Goal: Information Seeking & Learning: Learn about a topic

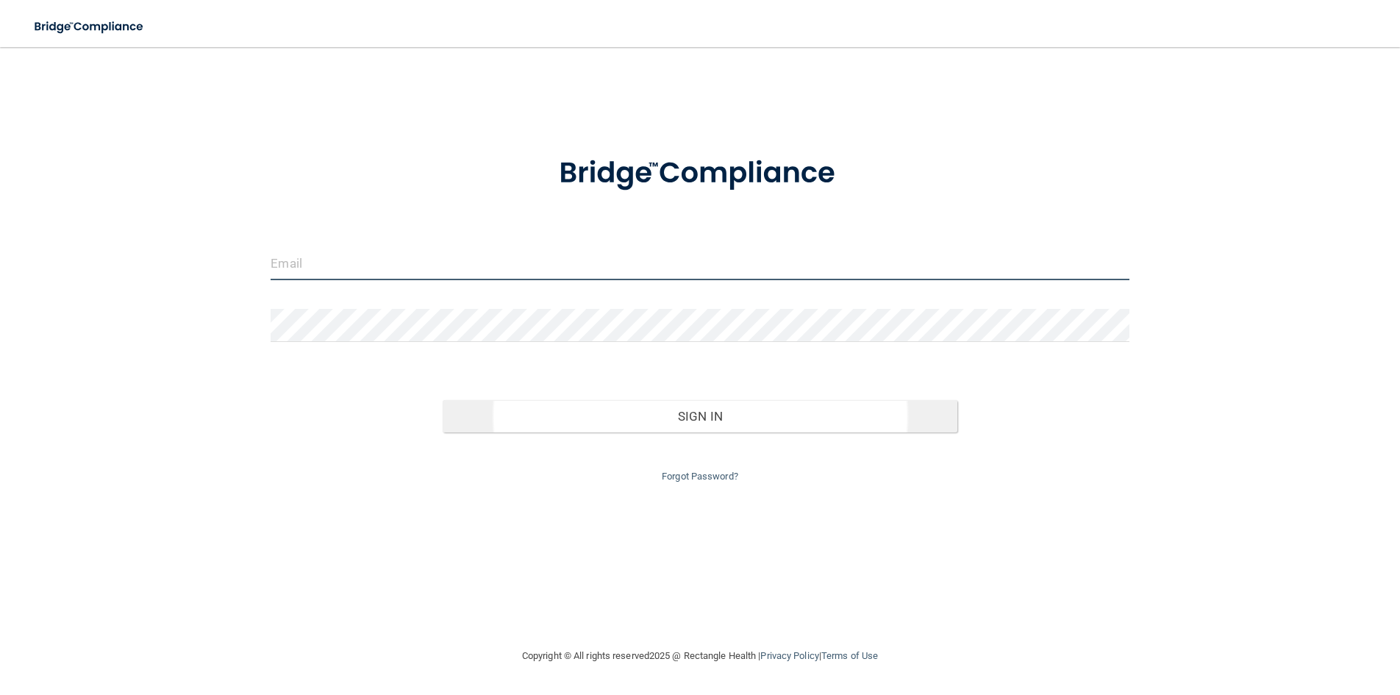
type input "[EMAIL_ADDRESS][DOMAIN_NAME]"
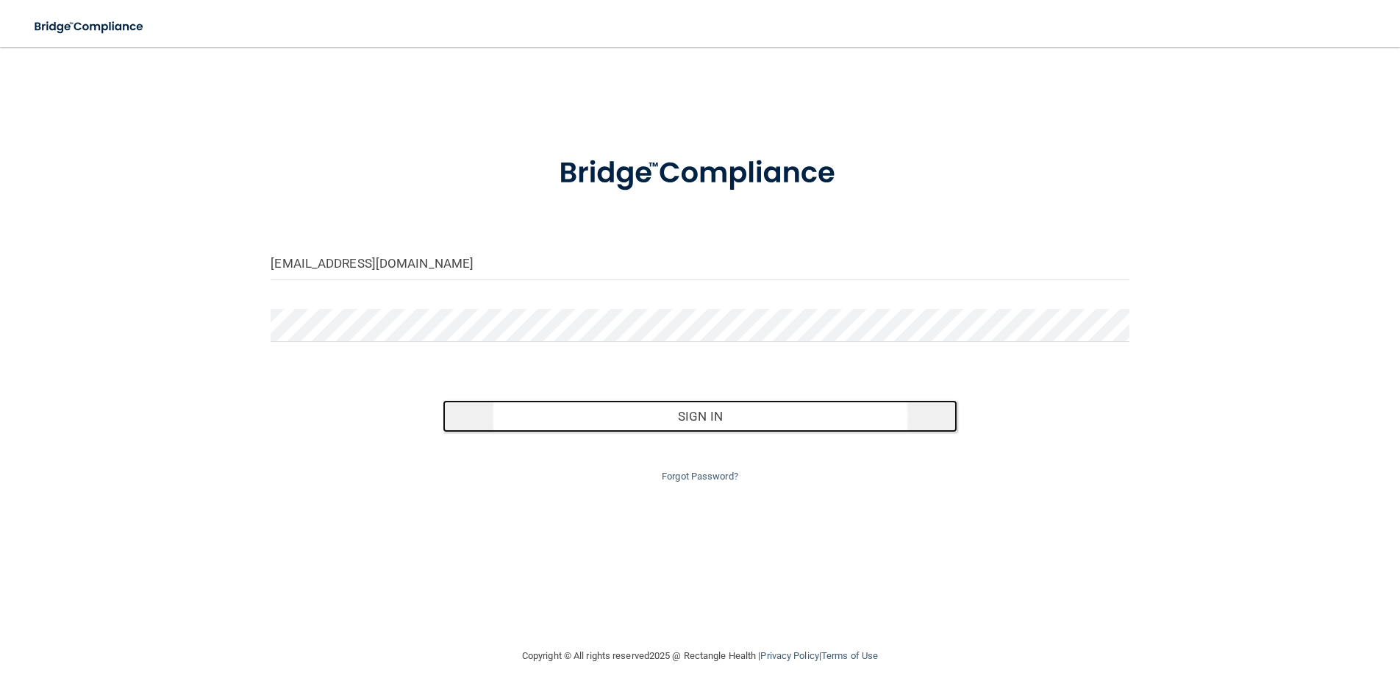
click at [697, 418] on button "Sign In" at bounding box center [700, 416] width 515 height 32
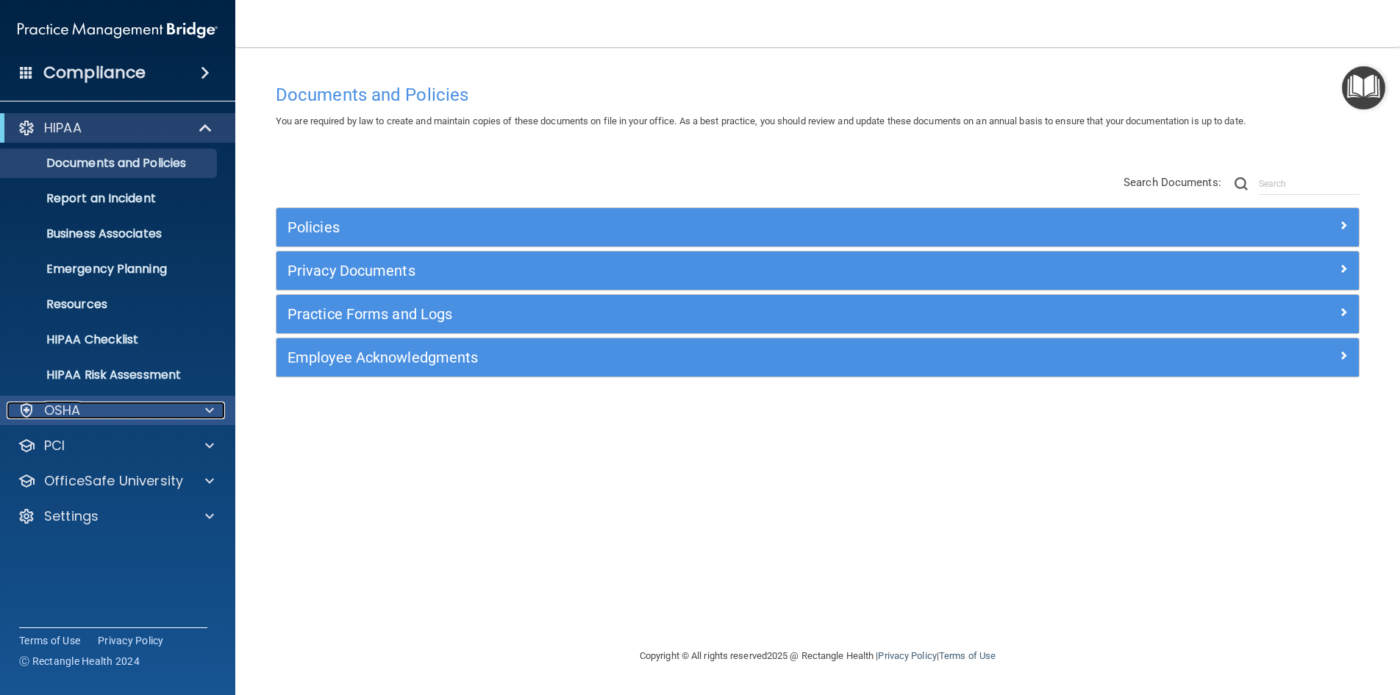
click at [199, 409] on div at bounding box center [207, 411] width 37 height 18
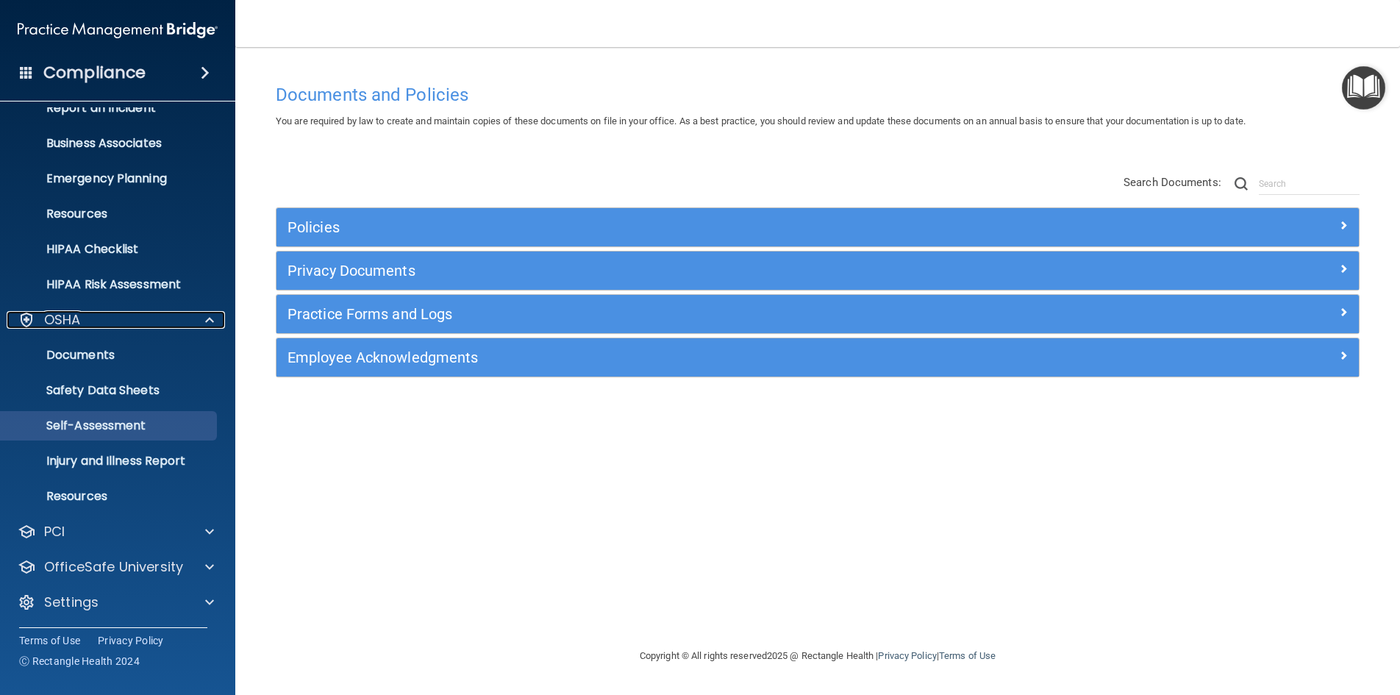
scroll to position [92, 0]
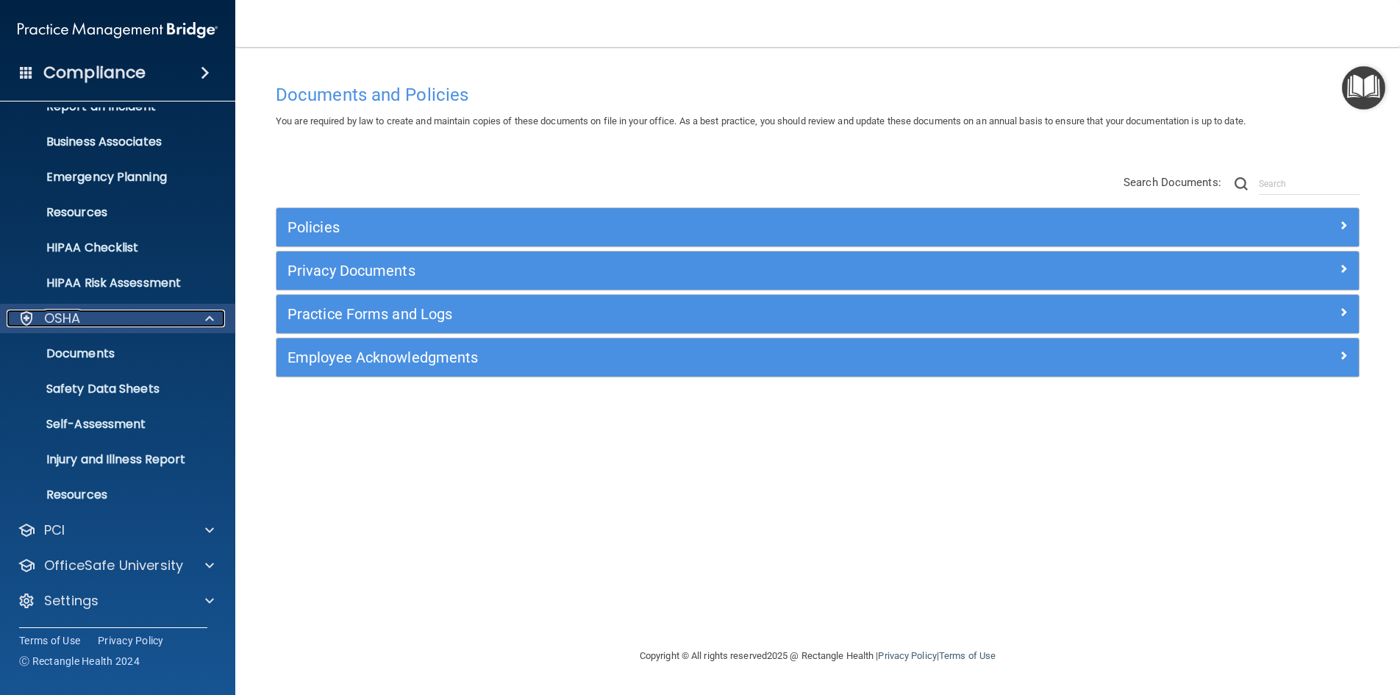
click at [209, 319] on span at bounding box center [209, 319] width 9 height 18
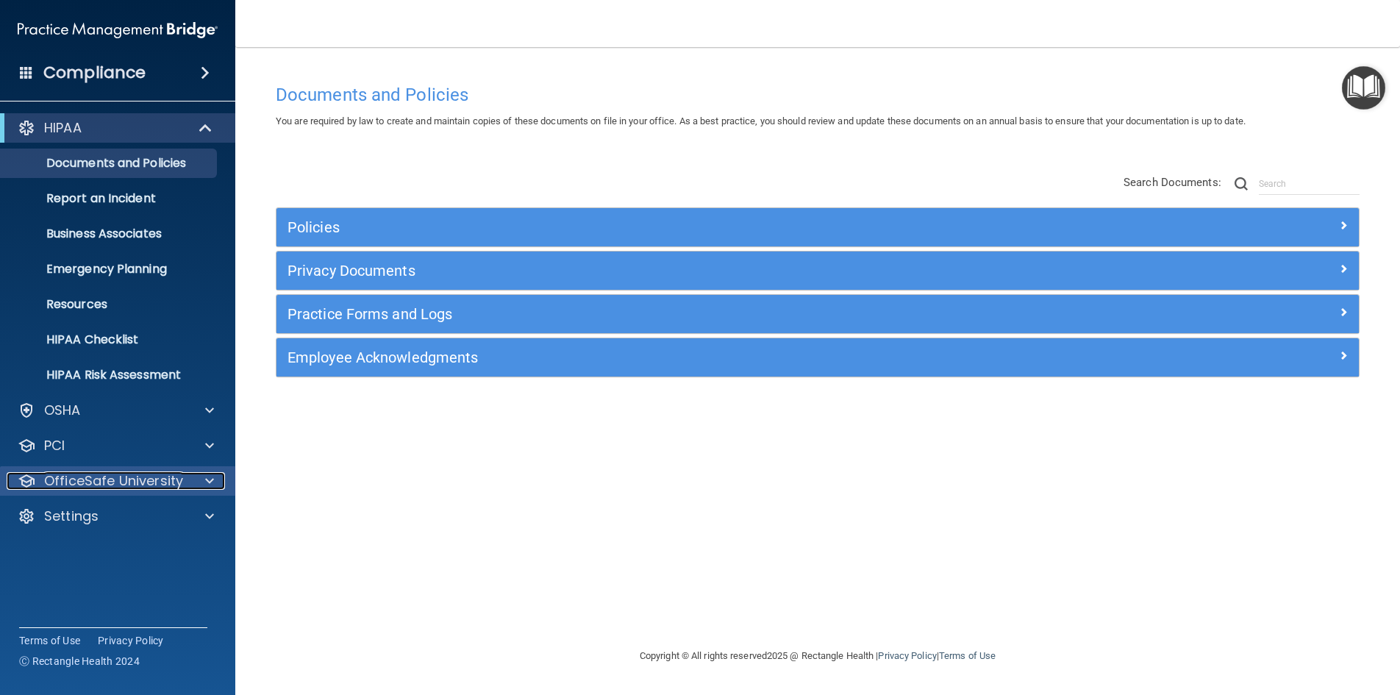
click at [210, 479] on span at bounding box center [209, 481] width 9 height 18
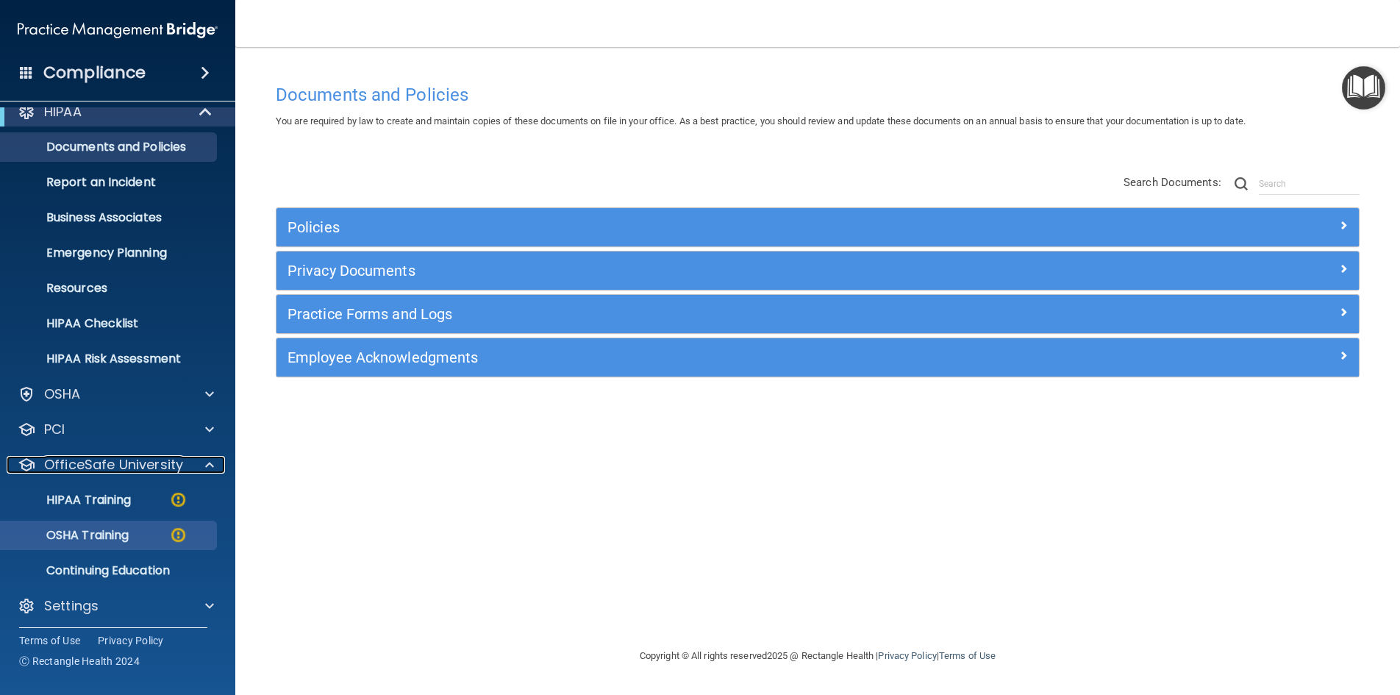
scroll to position [21, 0]
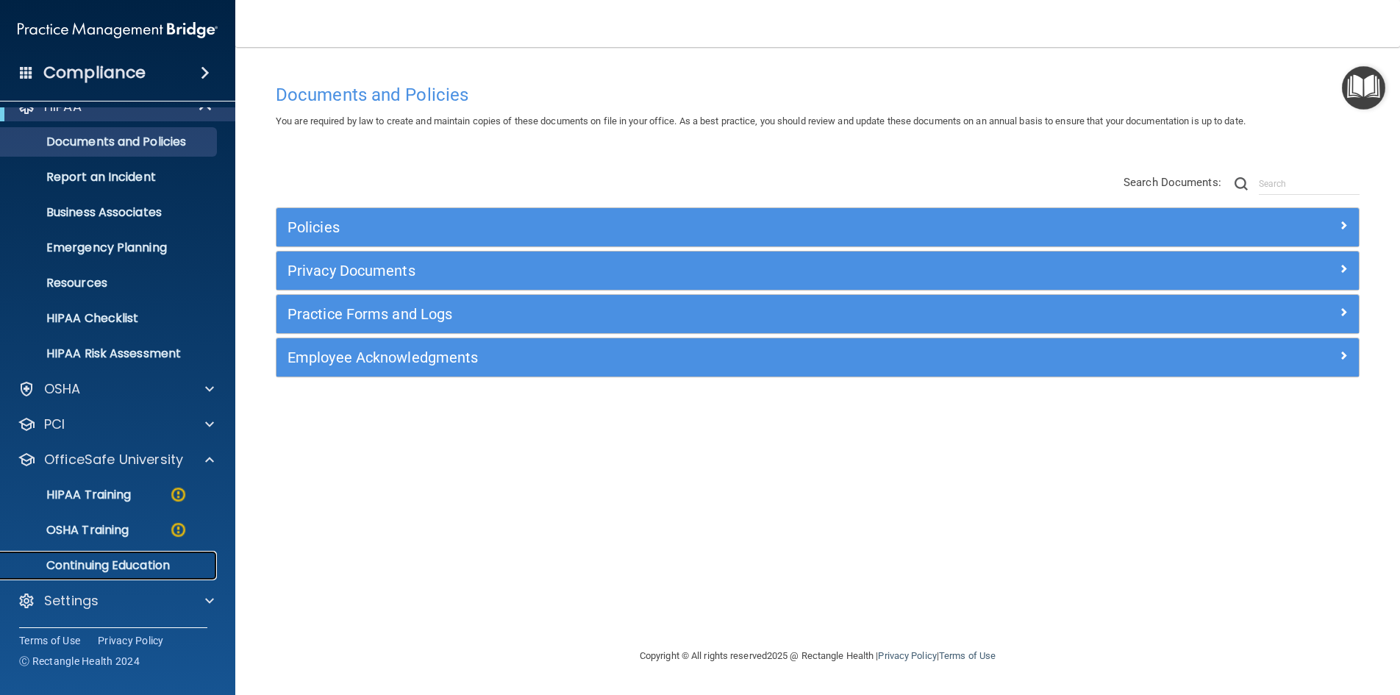
click at [143, 564] on p "Continuing Education" at bounding box center [110, 565] width 201 height 15
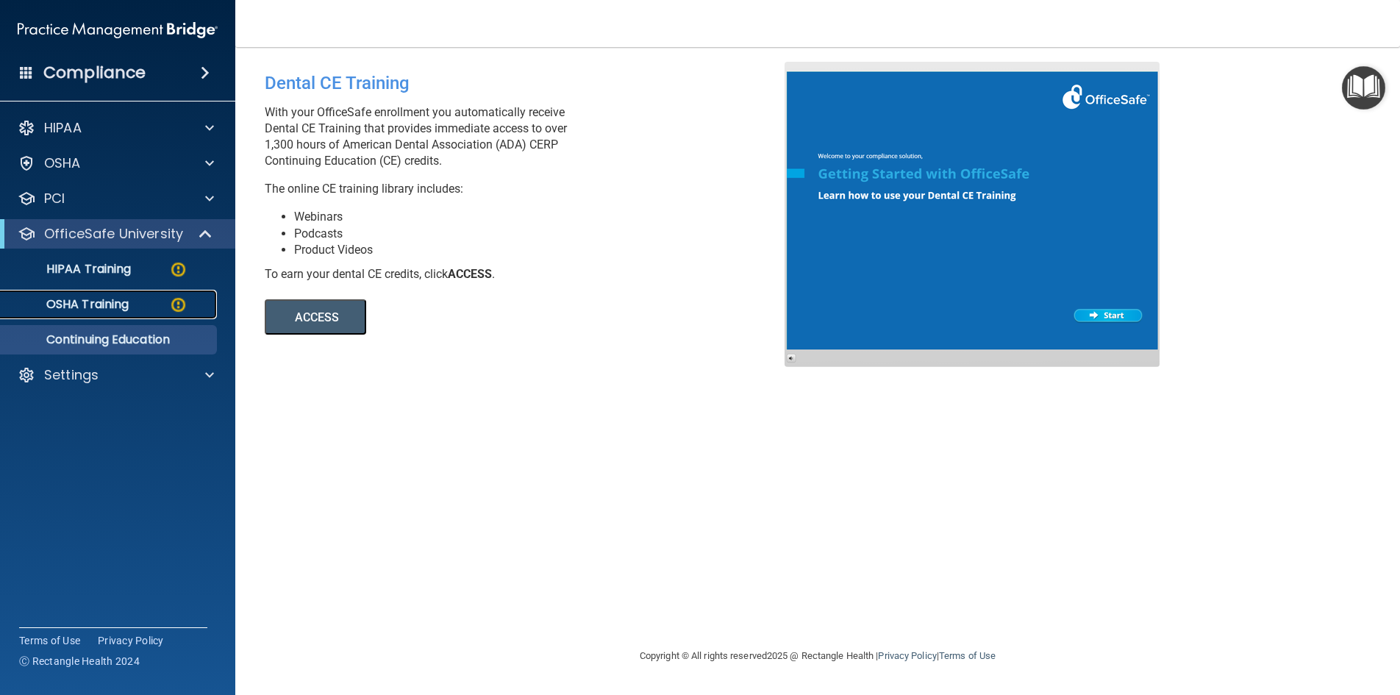
click at [121, 303] on p "OSHA Training" at bounding box center [69, 304] width 119 height 15
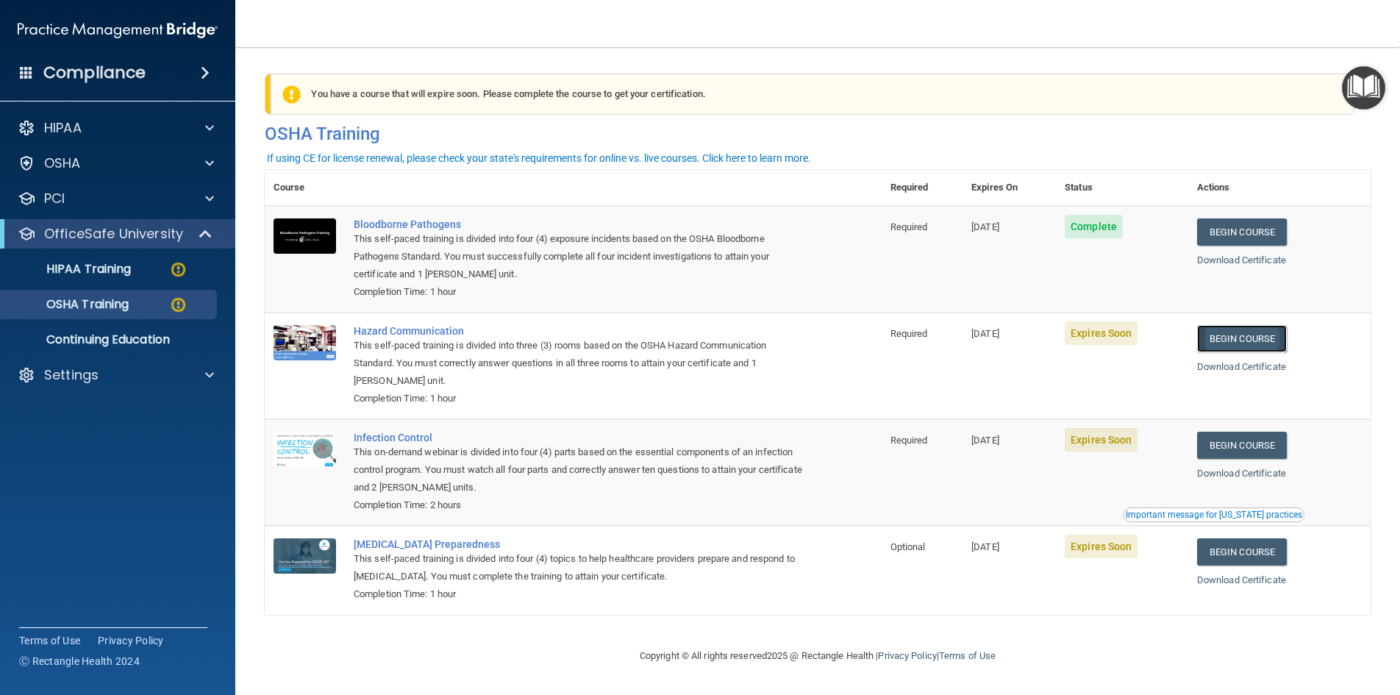
click at [1246, 348] on link "Begin Course" at bounding box center [1242, 338] width 90 height 27
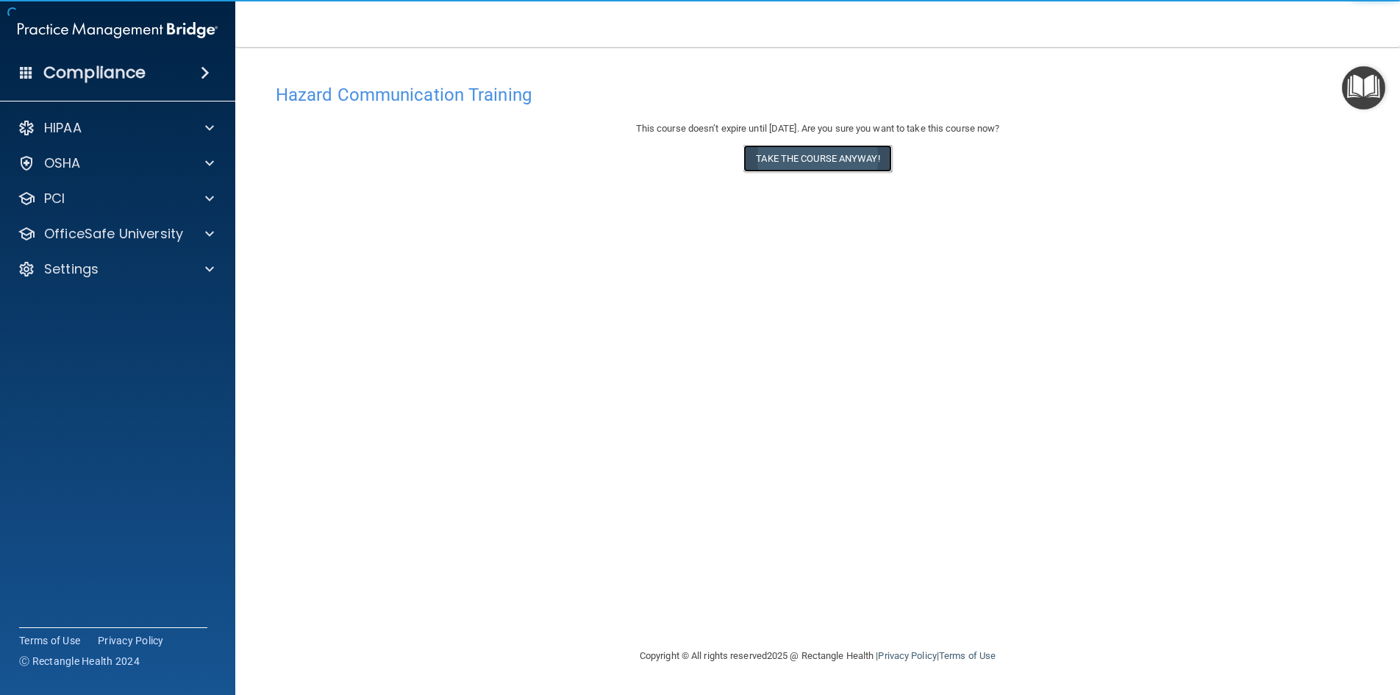
click at [769, 163] on button "Take the course anyway!" at bounding box center [818, 158] width 148 height 27
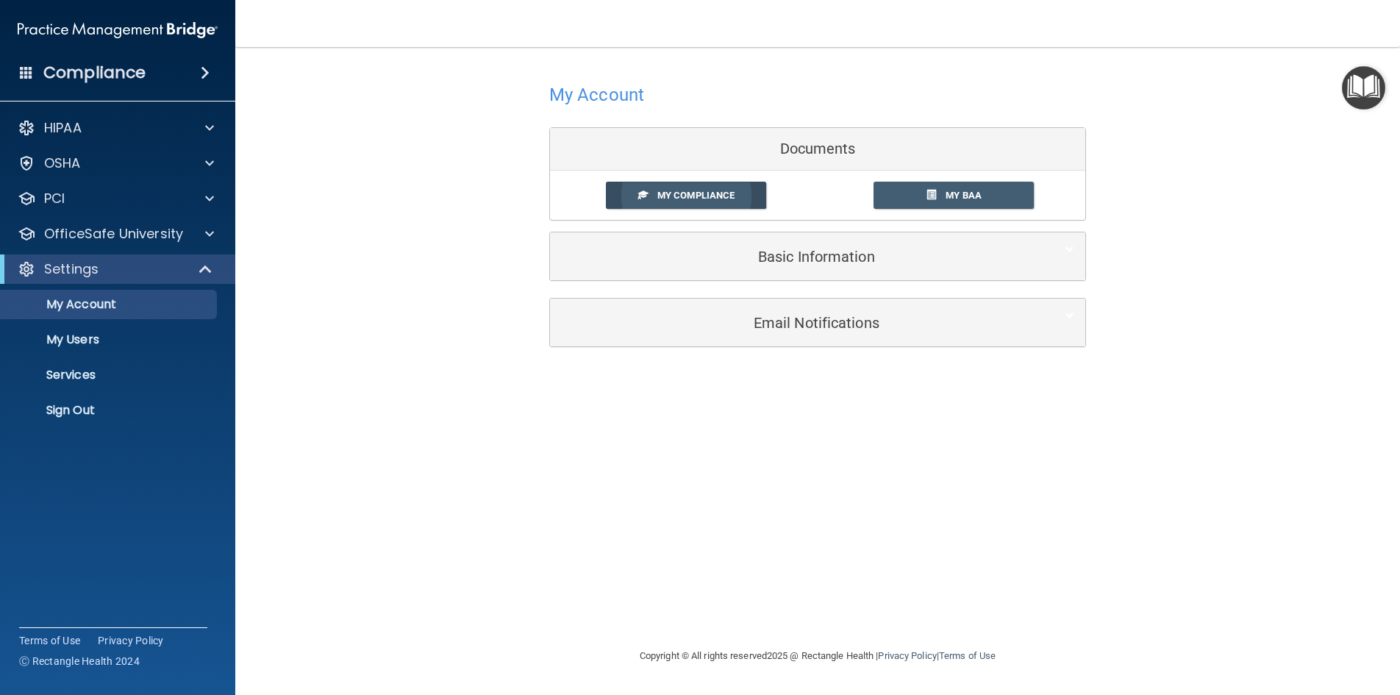
click at [670, 194] on span "My Compliance" at bounding box center [695, 195] width 77 height 11
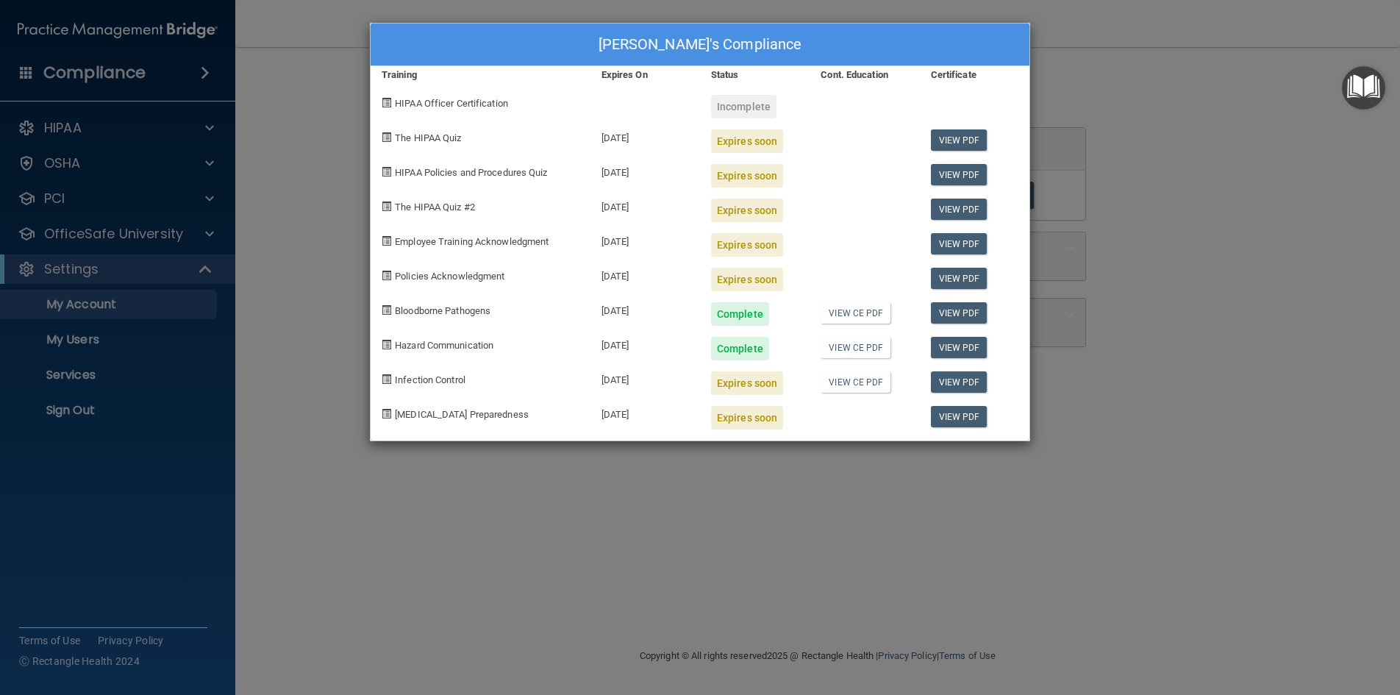
click at [202, 233] on div "[PERSON_NAME]'s Compliance Training Expires On Status Cont. Education Certifica…" at bounding box center [700, 347] width 1400 height 695
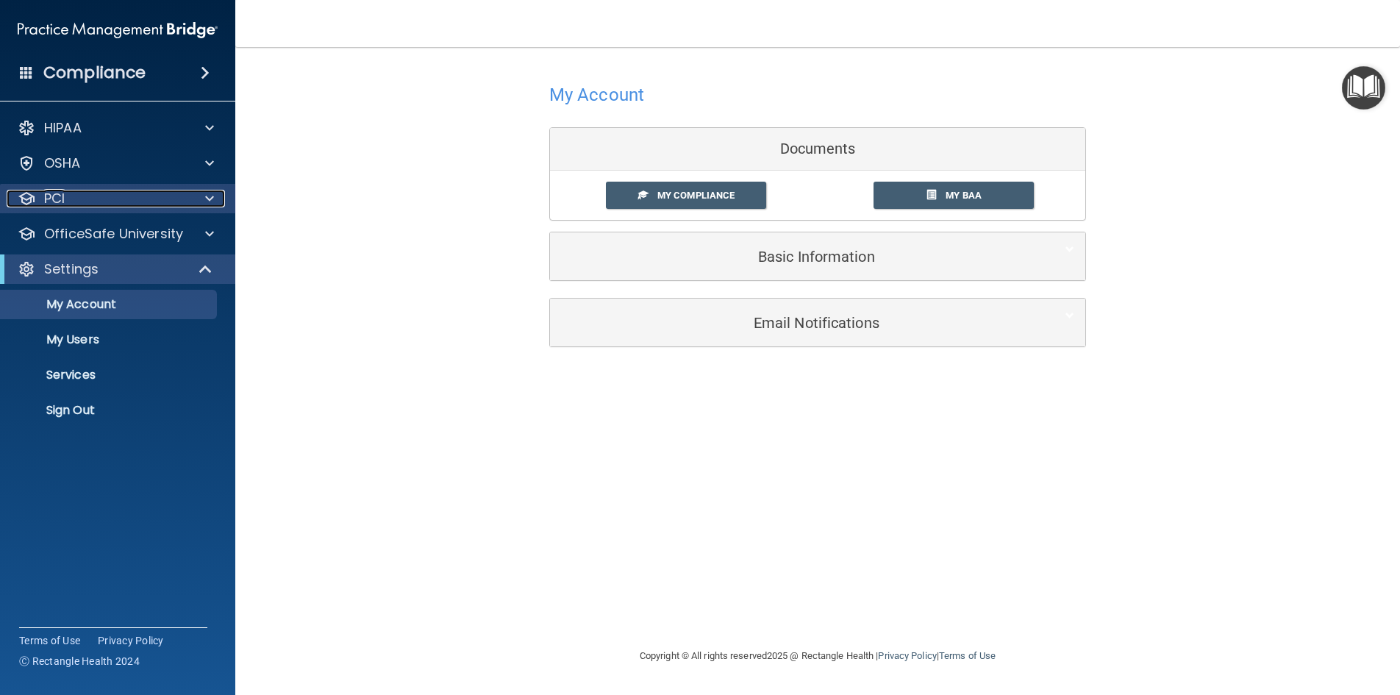
click at [207, 197] on span at bounding box center [209, 199] width 9 height 18
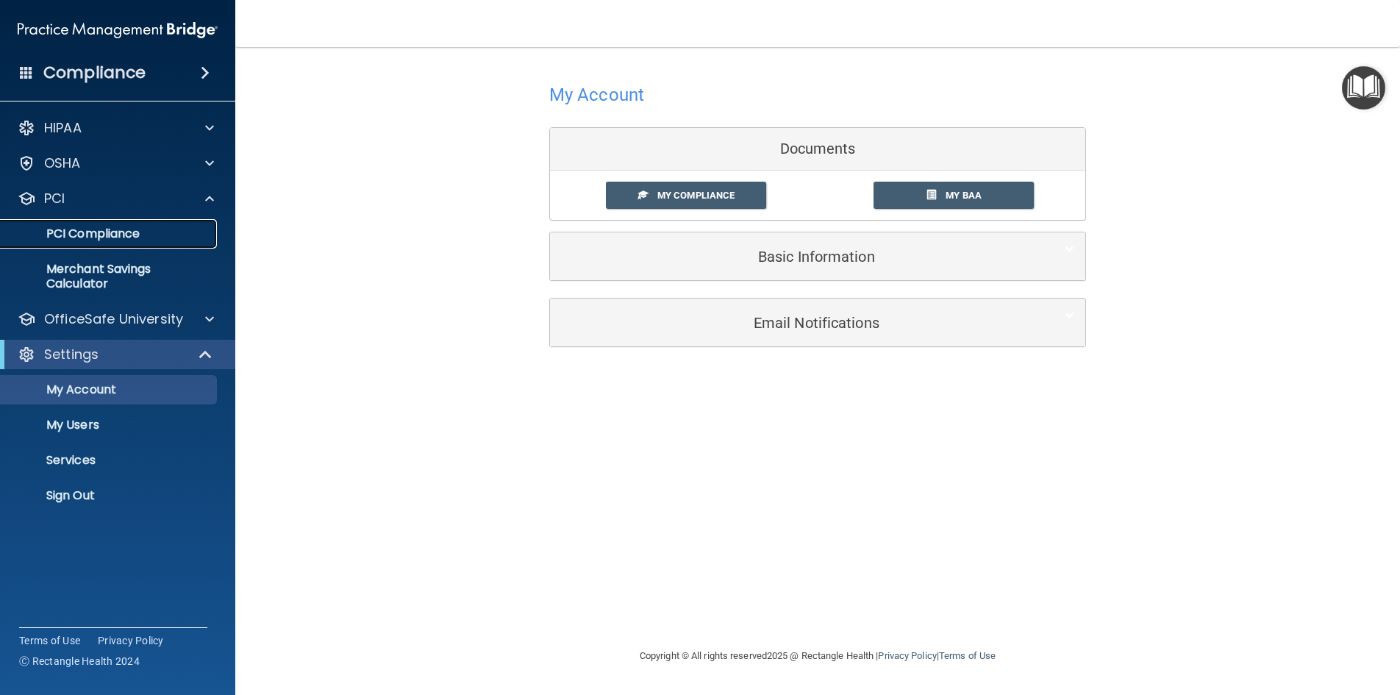
click at [122, 230] on p "PCI Compliance" at bounding box center [110, 234] width 201 height 15
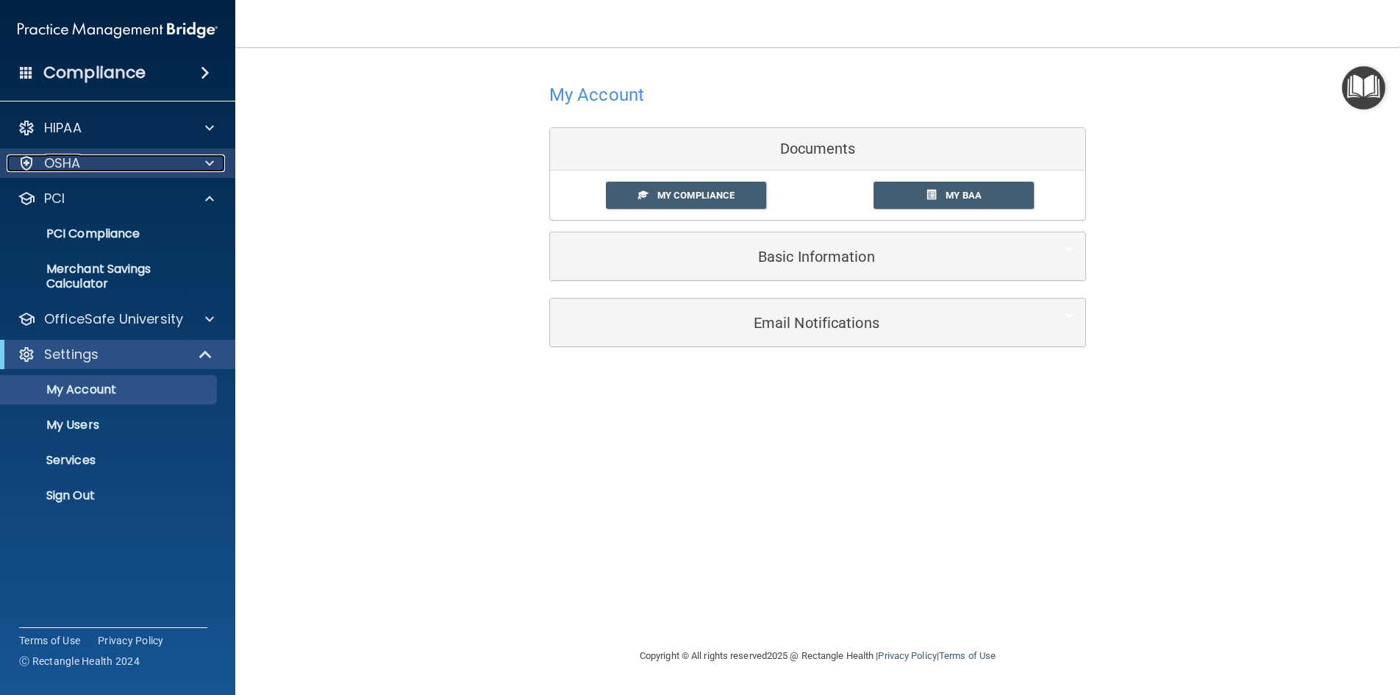
click at [210, 160] on span at bounding box center [209, 163] width 9 height 18
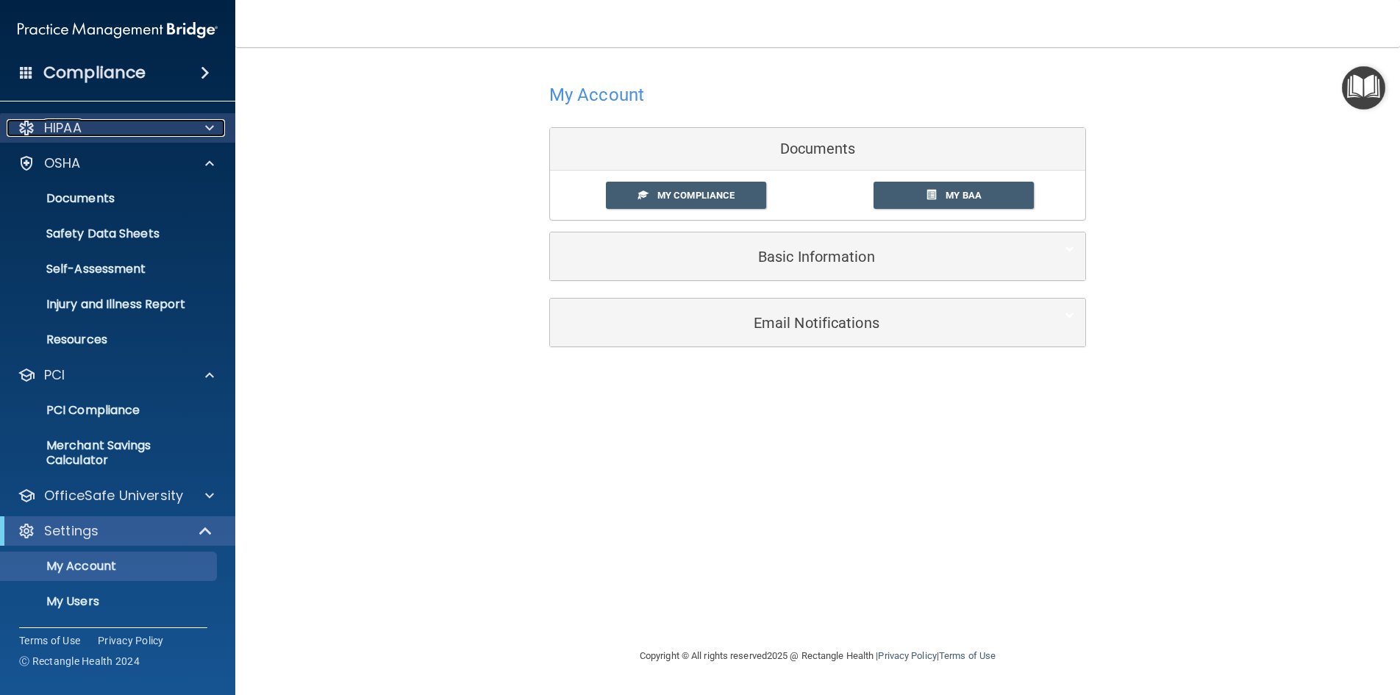
click at [209, 124] on span at bounding box center [209, 128] width 9 height 18
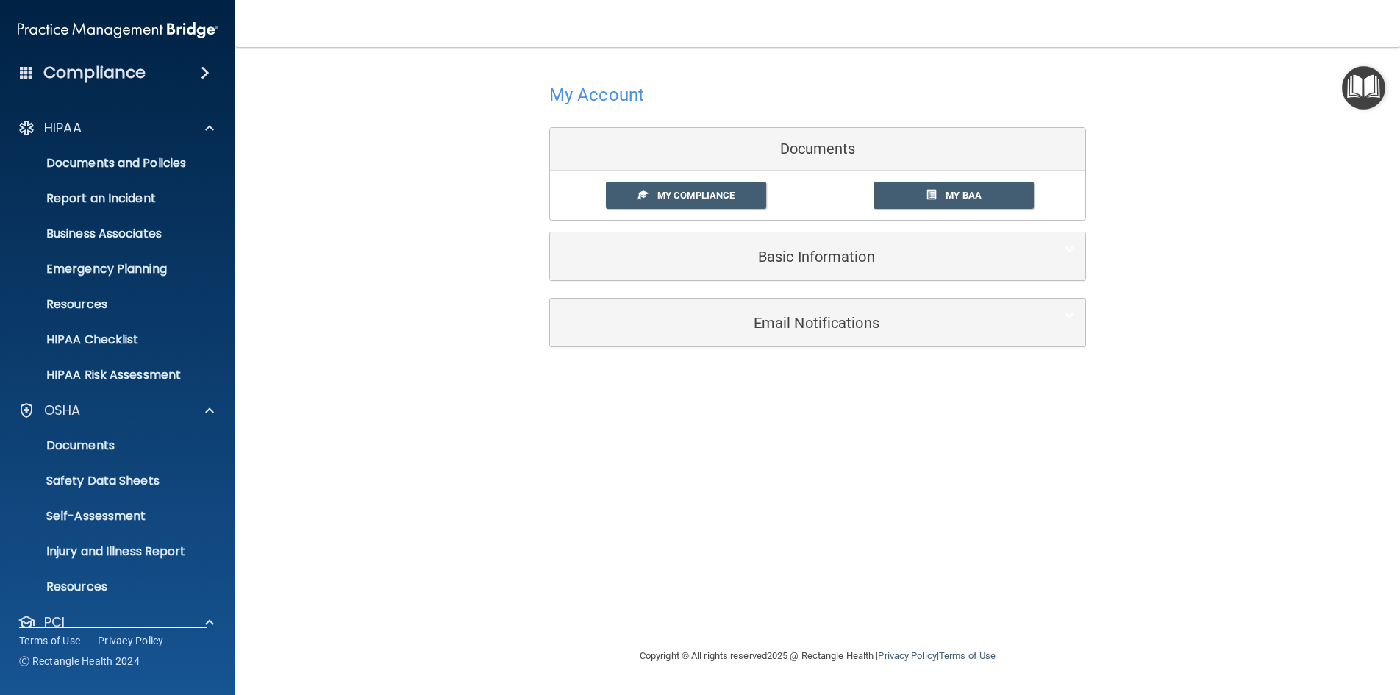
click at [203, 68] on span at bounding box center [205, 73] width 9 height 18
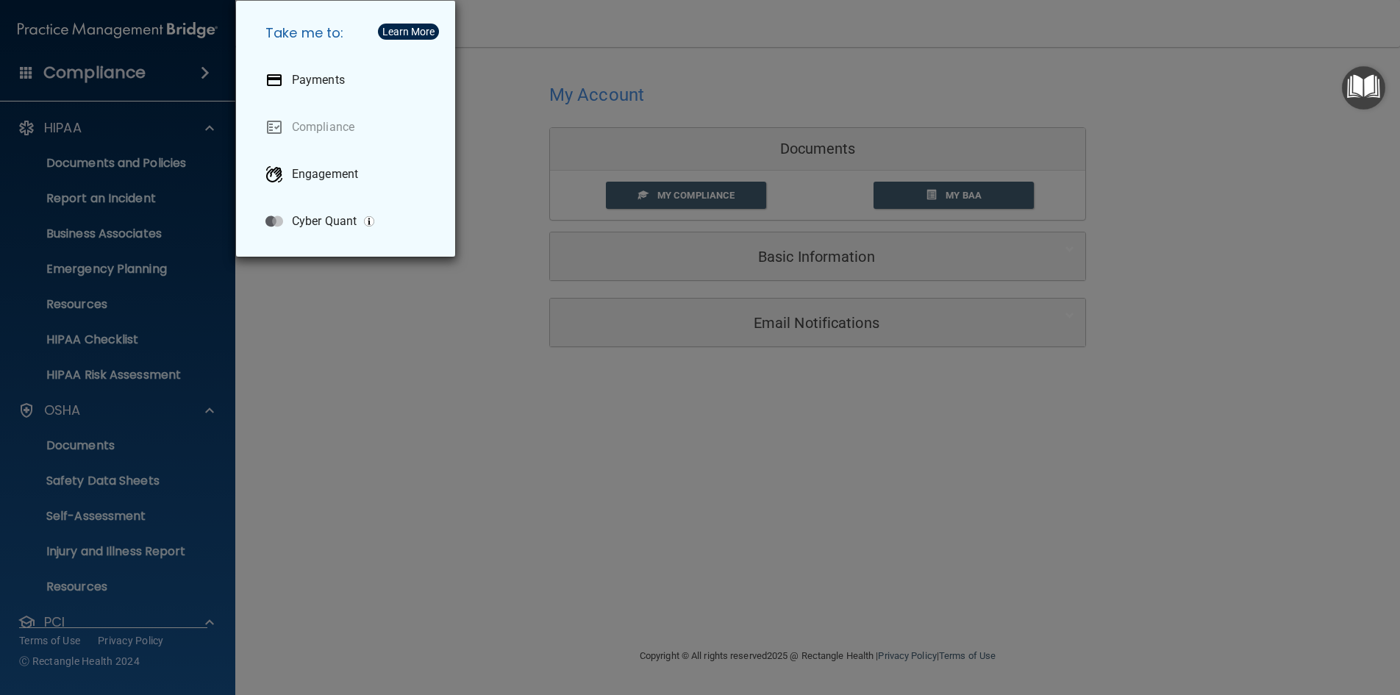
click at [149, 221] on div "Take me to: Payments Compliance Engagement Cyber Quant" at bounding box center [700, 347] width 1400 height 695
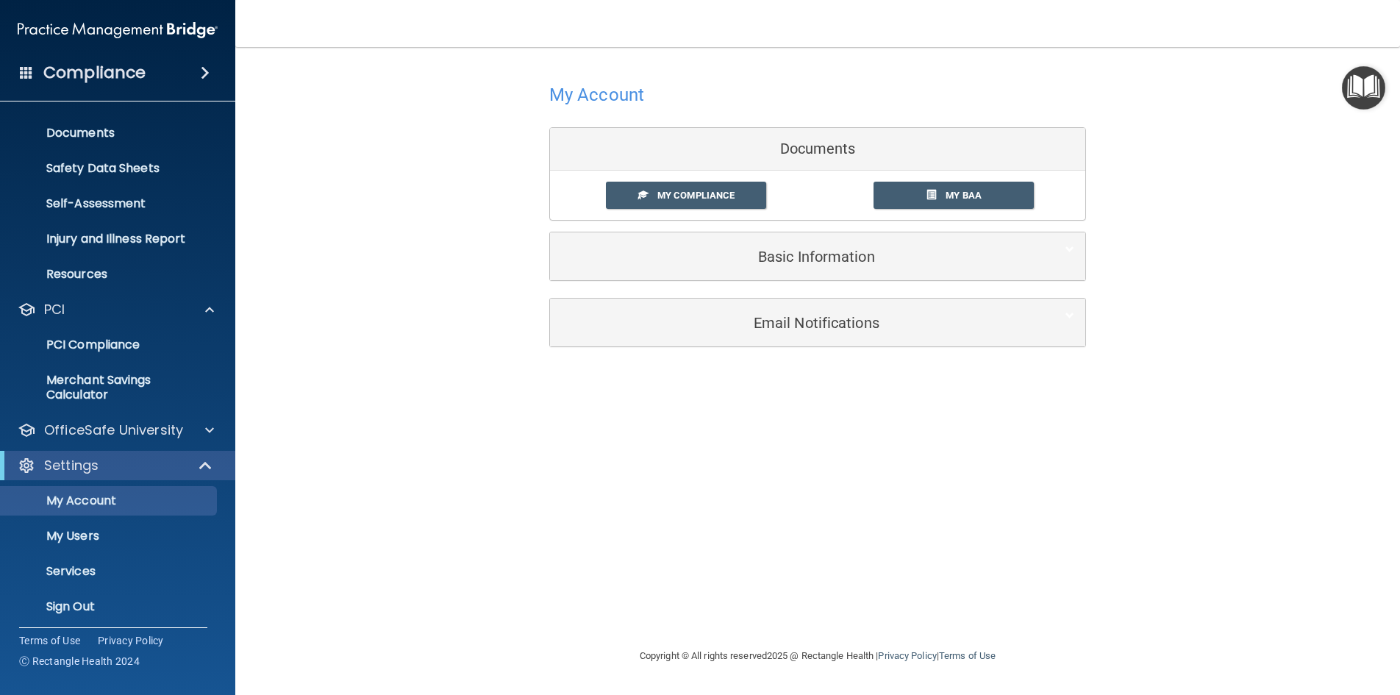
scroll to position [318, 0]
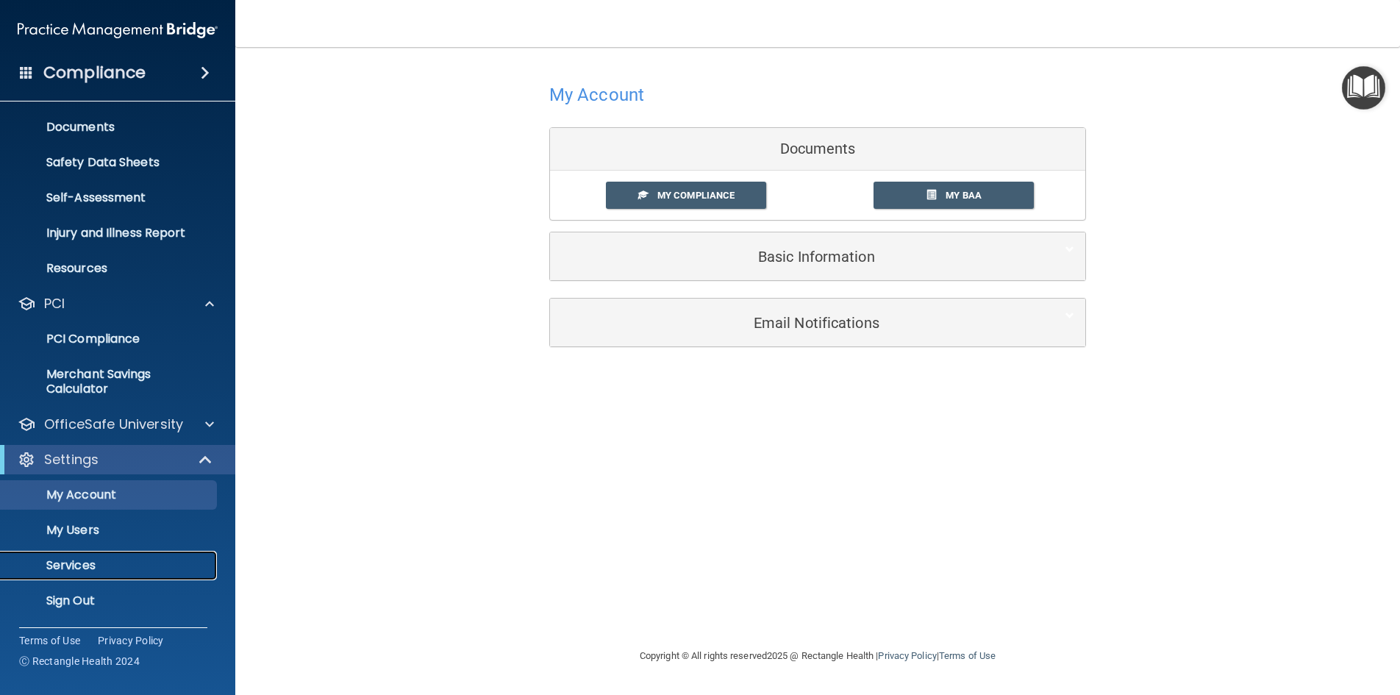
click at [87, 569] on p "Services" at bounding box center [110, 565] width 201 height 15
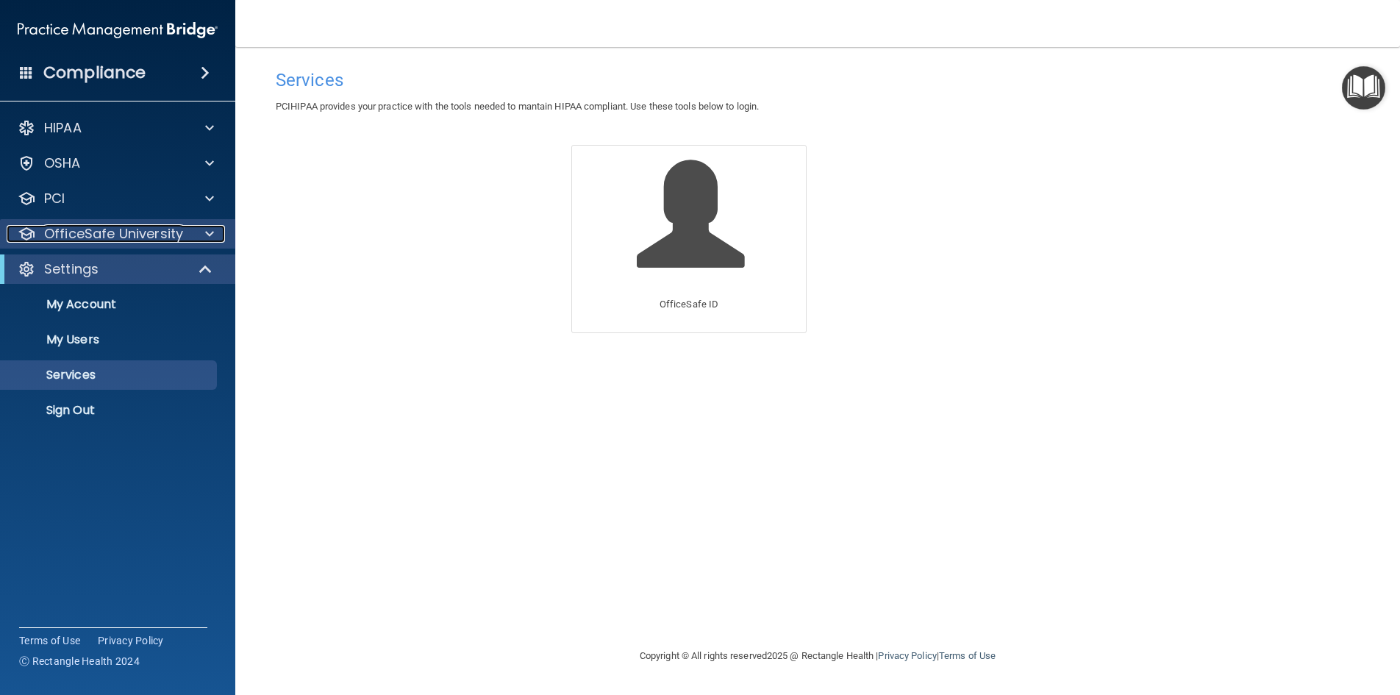
click at [190, 232] on div at bounding box center [207, 234] width 37 height 18
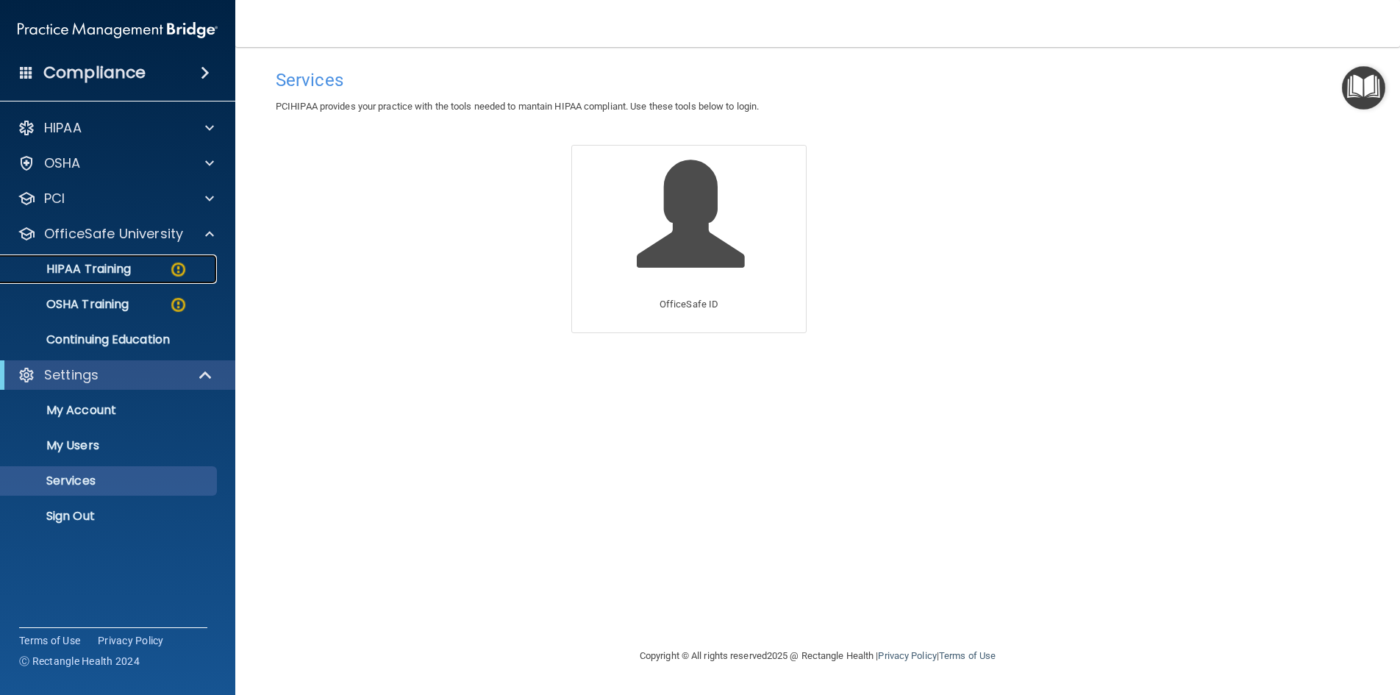
click at [116, 269] on p "HIPAA Training" at bounding box center [70, 269] width 121 height 15
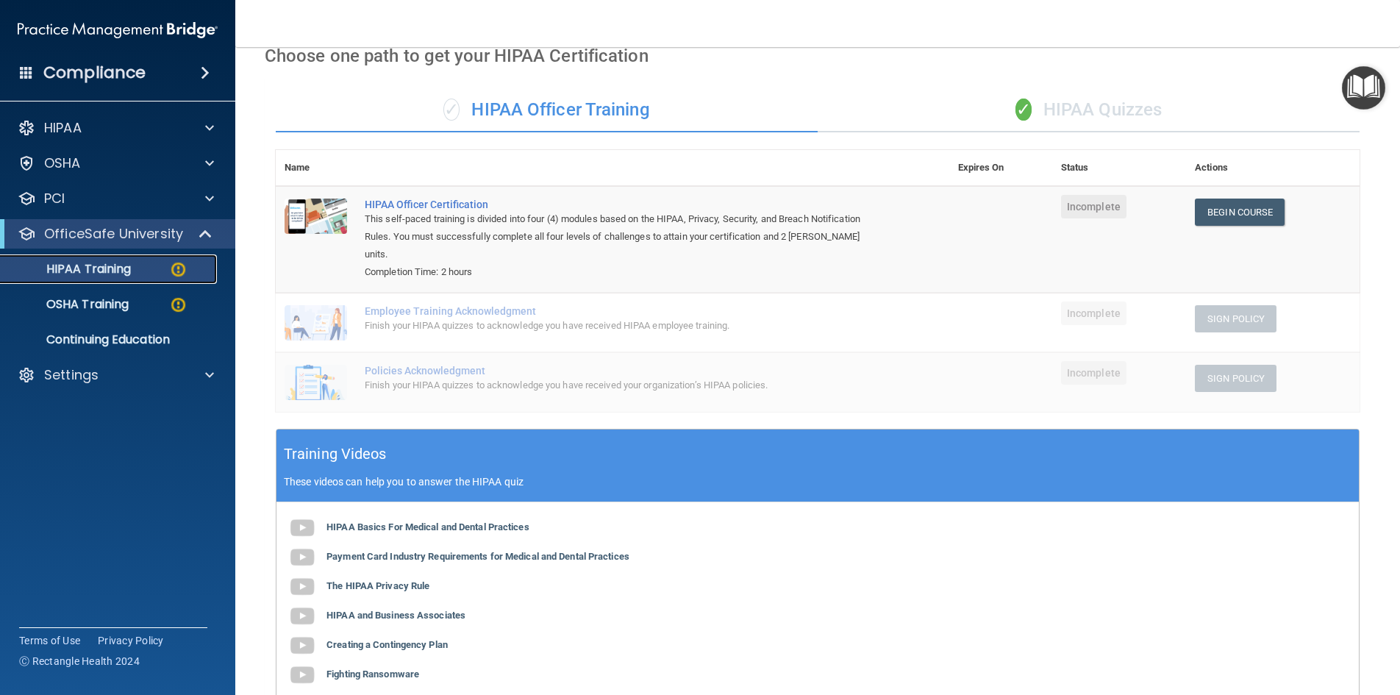
scroll to position [43, 0]
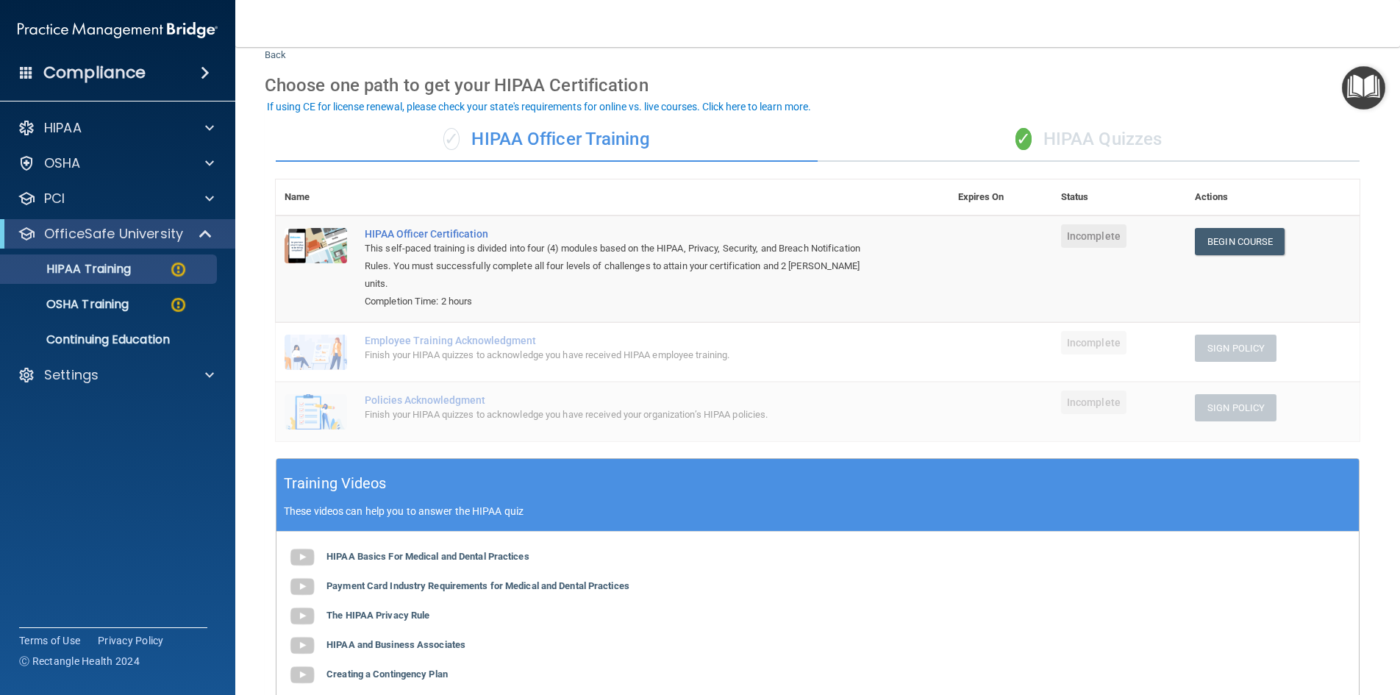
click at [473, 343] on div "Employee Training Acknowledgment" at bounding box center [620, 341] width 511 height 12
click at [407, 410] on div "Finish your HIPAA quizzes to acknowledge you have received your organization’s …" at bounding box center [620, 415] width 511 height 18
click at [90, 305] on p "OSHA Training" at bounding box center [69, 304] width 119 height 15
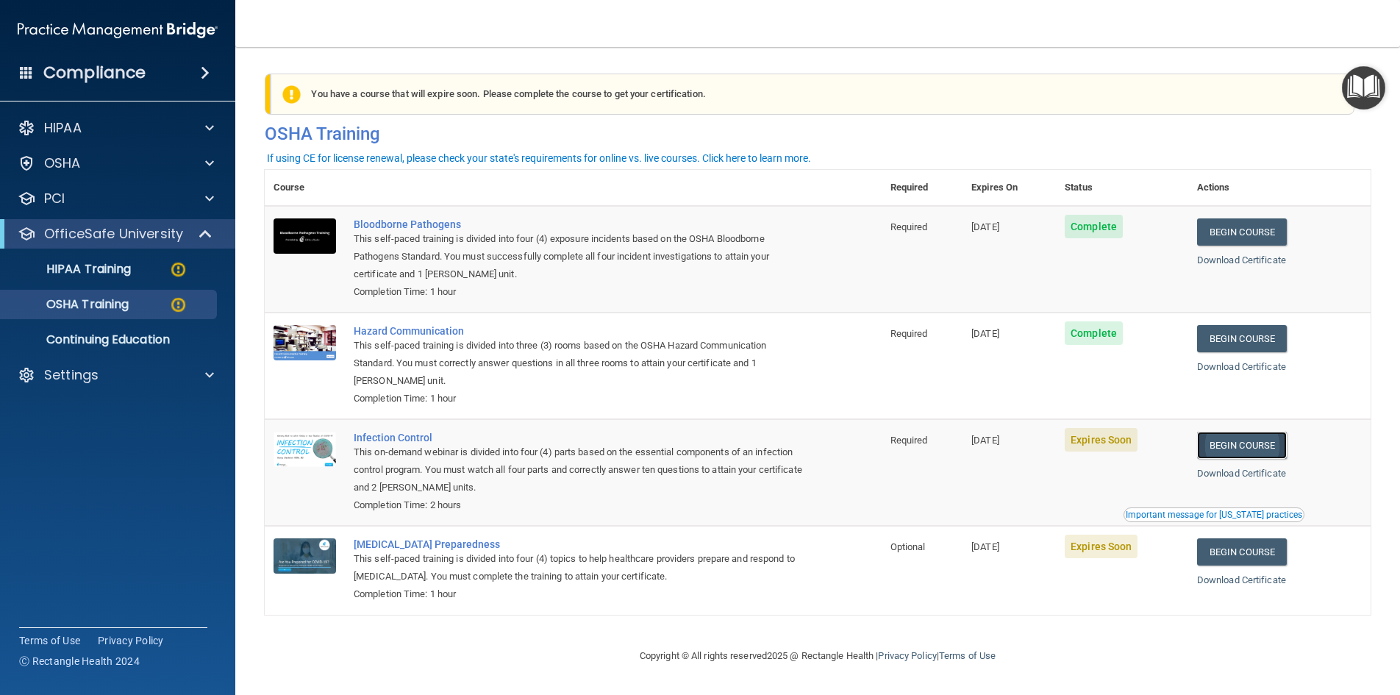
click at [1244, 443] on link "Begin Course" at bounding box center [1242, 445] width 90 height 27
